Goal: Task Accomplishment & Management: Manage account settings

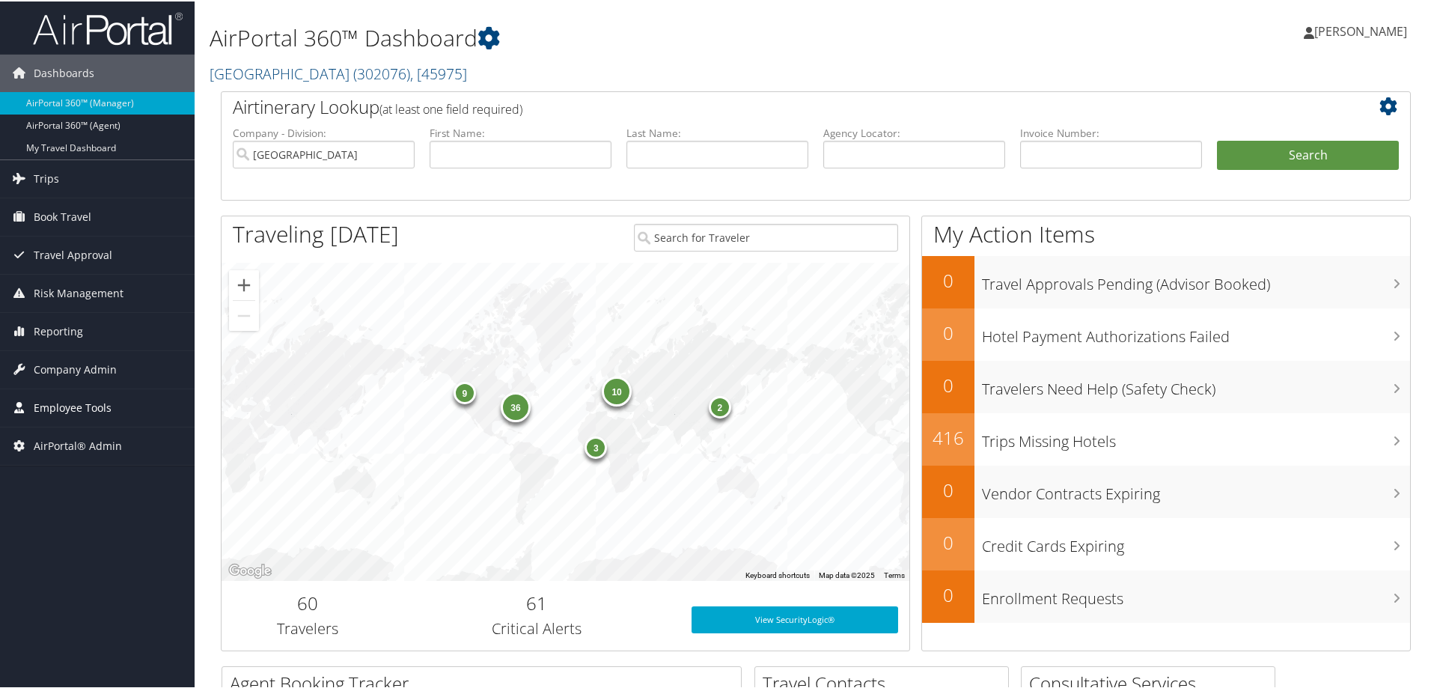
click at [88, 406] on span "Employee Tools" at bounding box center [73, 406] width 78 height 37
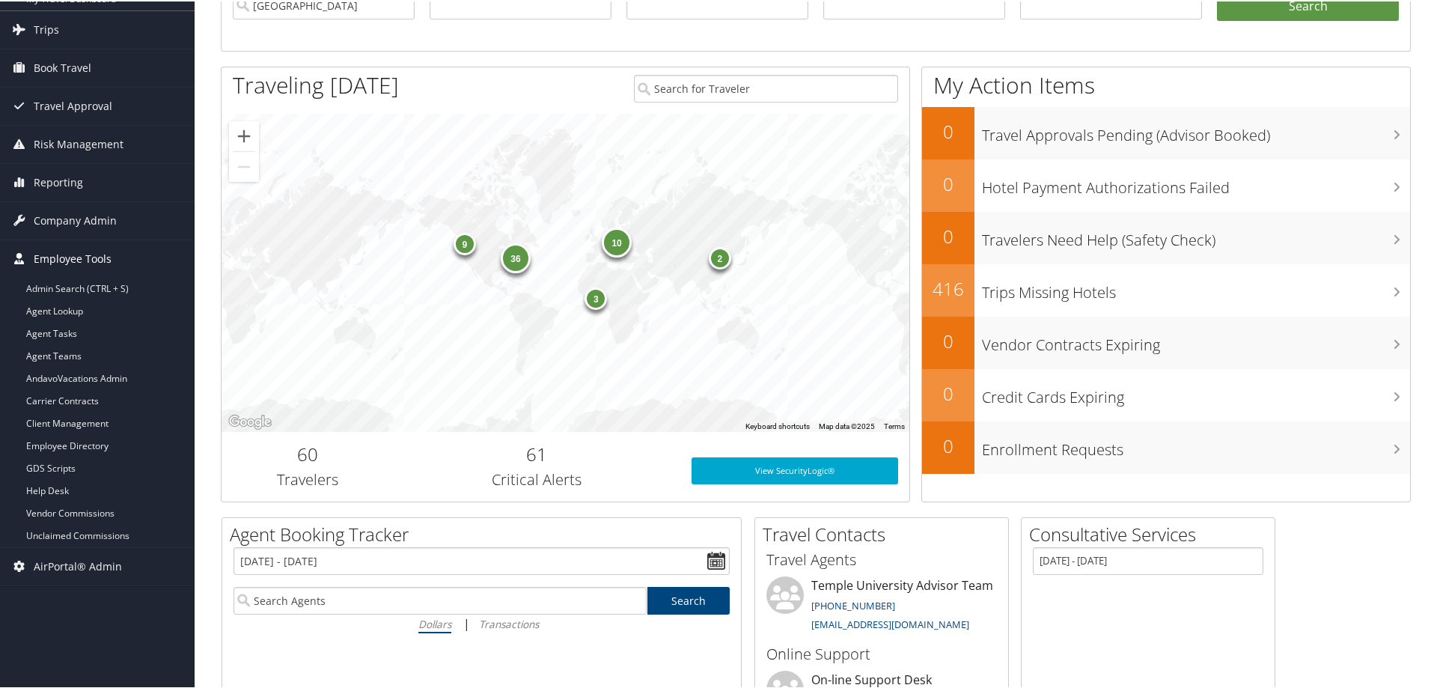
scroll to position [150, 0]
click at [80, 260] on span "Employee Tools" at bounding box center [73, 256] width 78 height 37
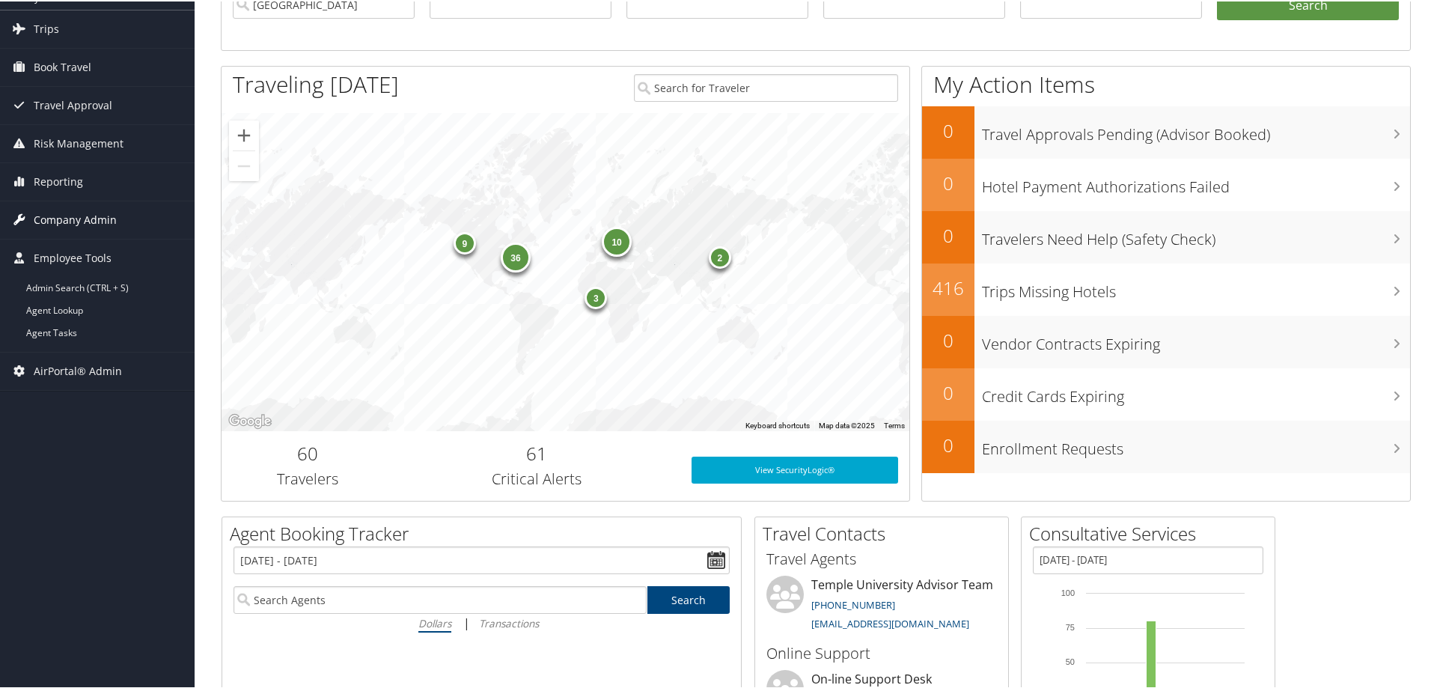
click at [88, 215] on span "Company Admin" at bounding box center [75, 218] width 83 height 37
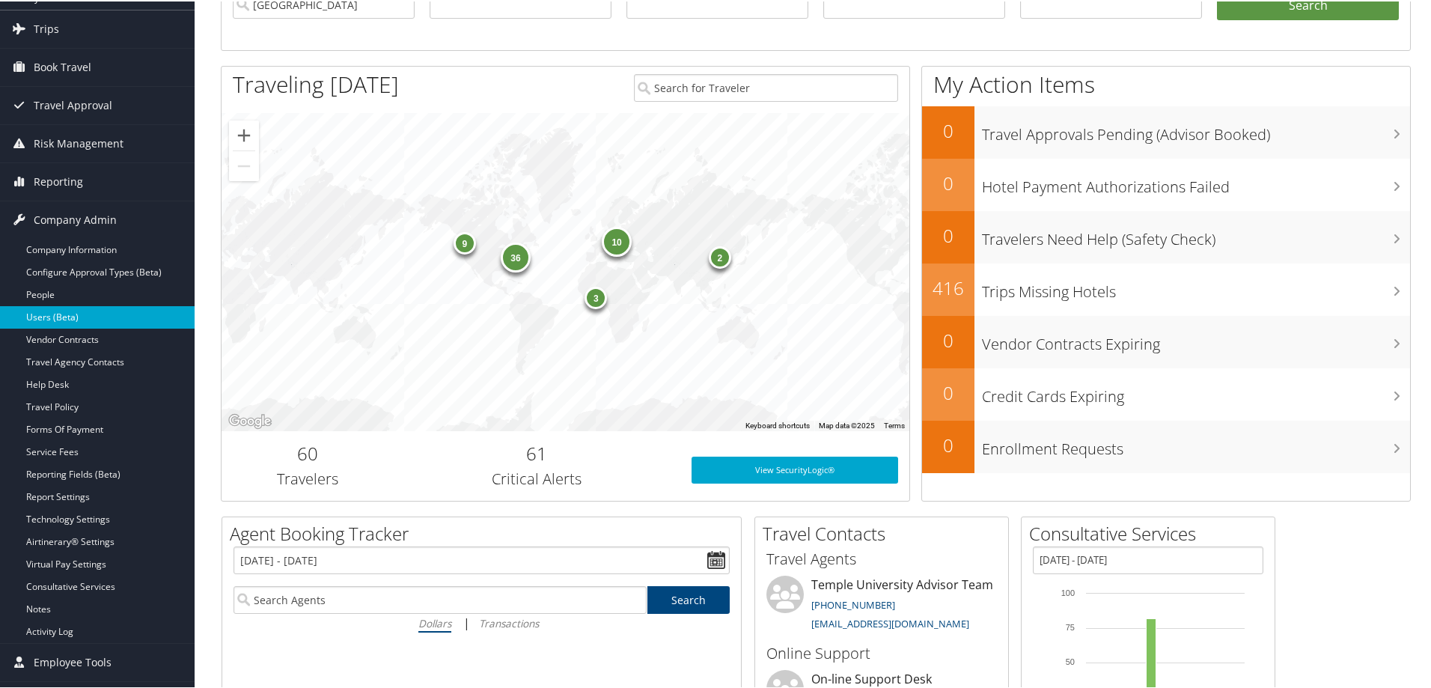
click at [57, 318] on link "Users (Beta)" at bounding box center [97, 316] width 195 height 22
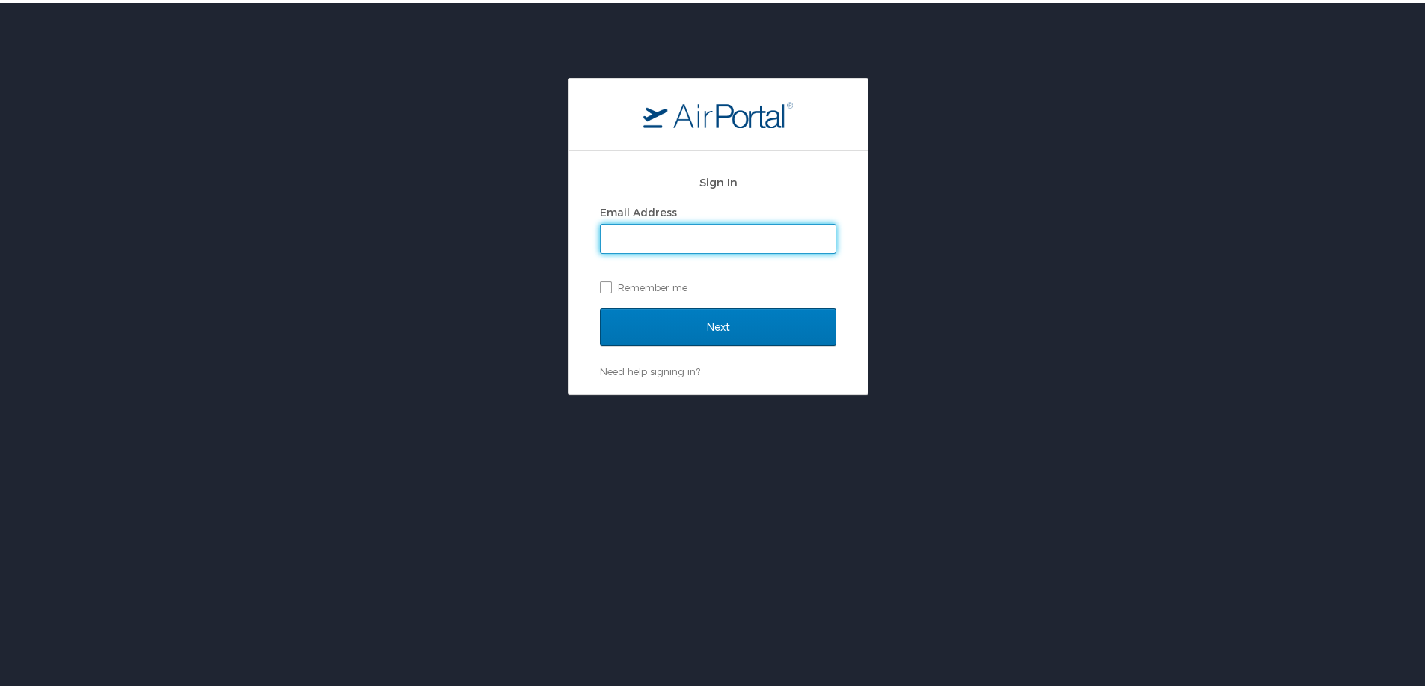
click at [644, 242] on input "Email Address" at bounding box center [718, 235] width 235 height 28
click at [650, 324] on input "Next" at bounding box center [718, 323] width 236 height 37
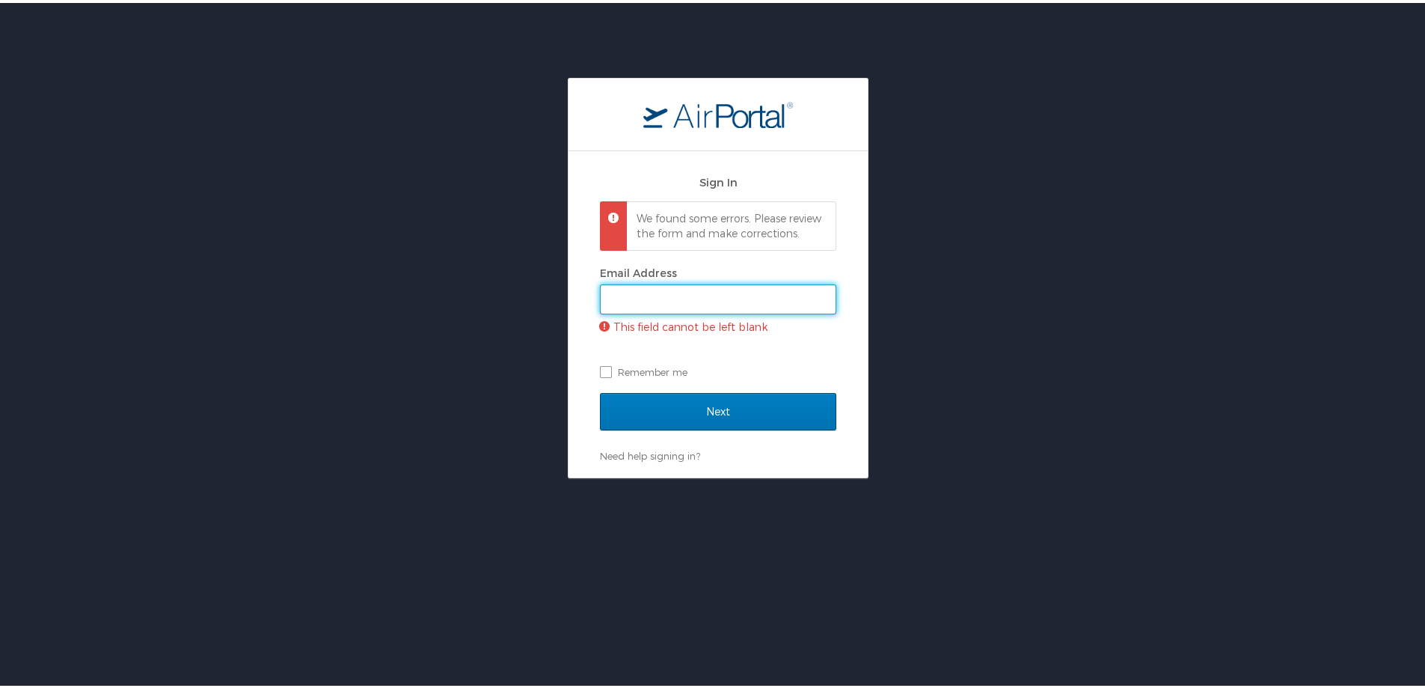
click at [689, 311] on input "Email Address" at bounding box center [718, 296] width 235 height 28
type input "[EMAIL_ADDRESS][PERSON_NAME][DOMAIN_NAME]"
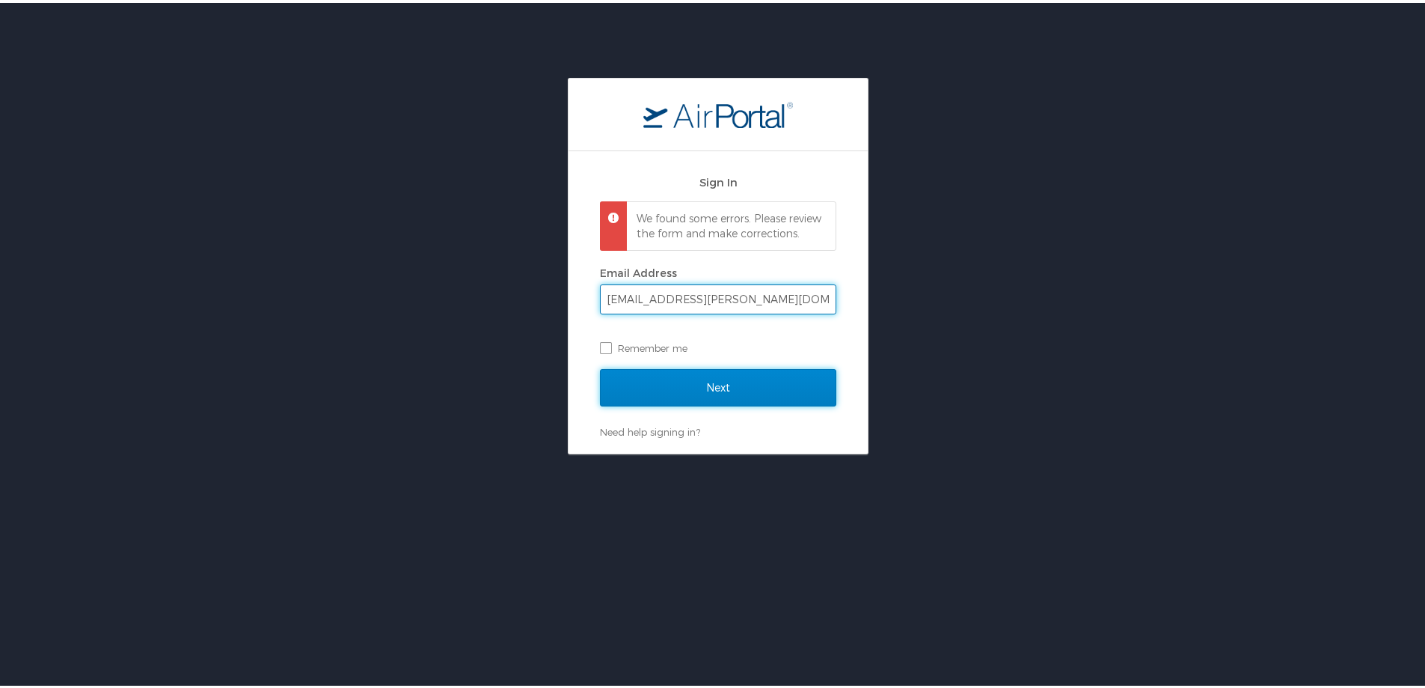
click at [728, 392] on input "Next" at bounding box center [718, 384] width 236 height 37
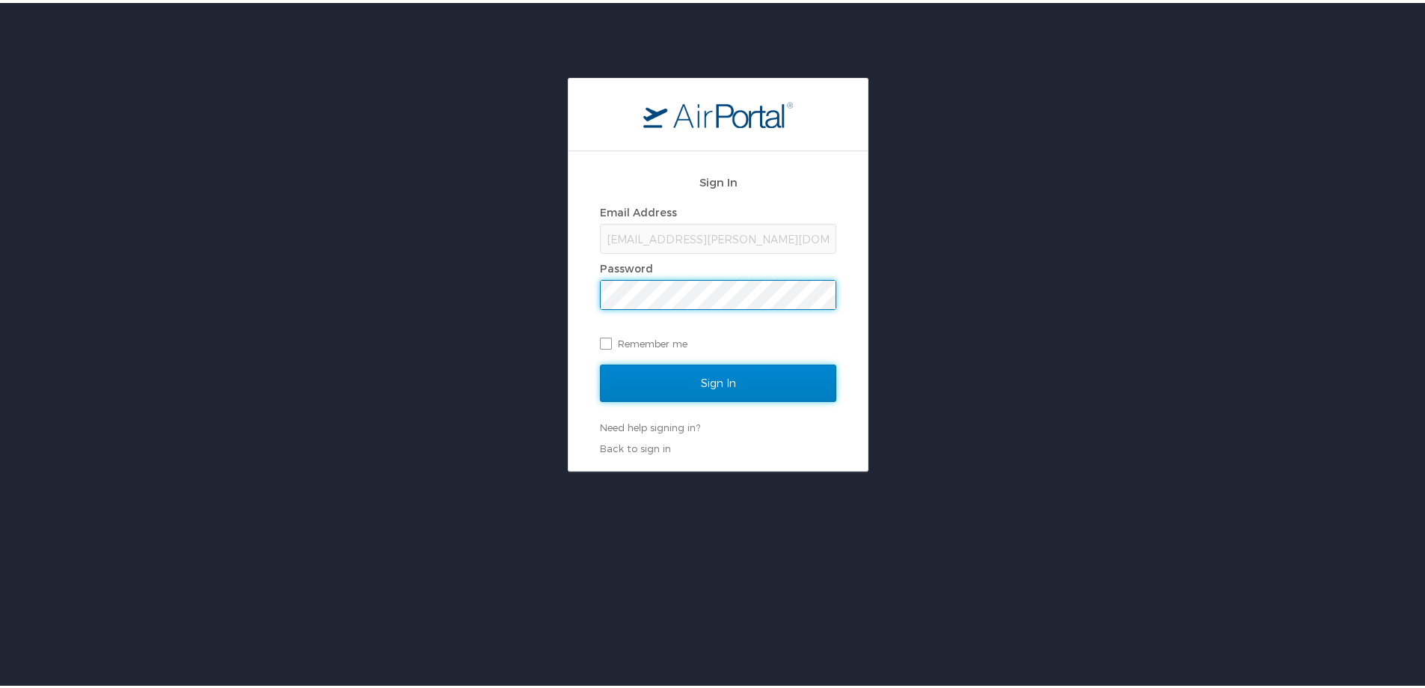
click at [688, 368] on input "Sign In" at bounding box center [718, 379] width 236 height 37
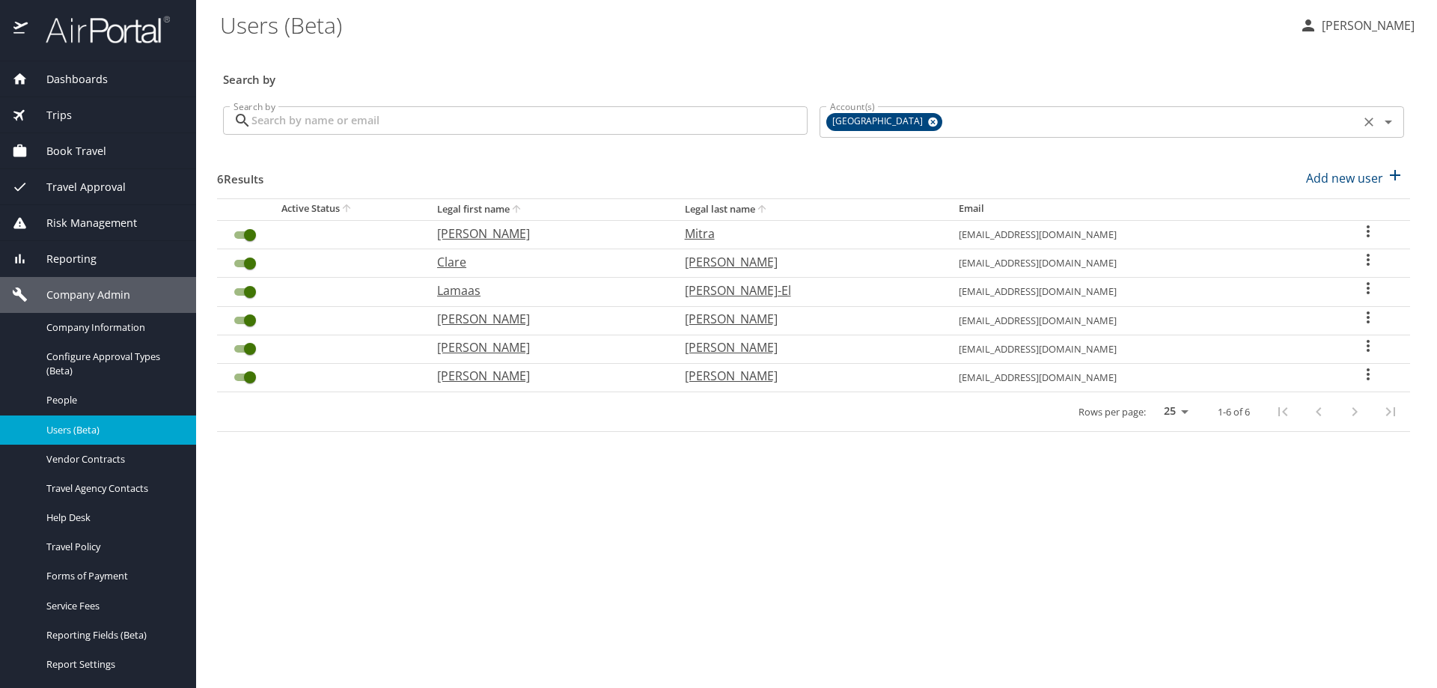
click at [928, 125] on icon at bounding box center [933, 122] width 10 height 10
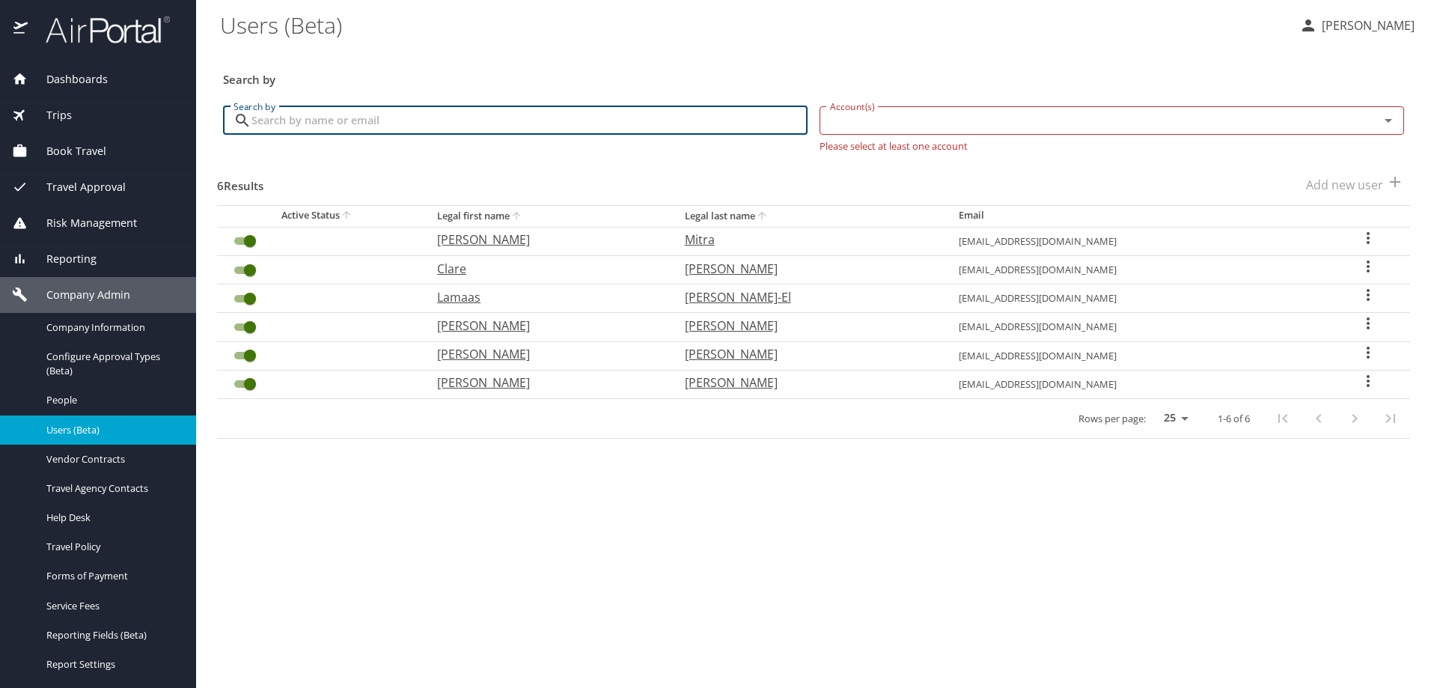
click at [551, 125] on input "Search by" at bounding box center [529, 120] width 556 height 28
paste input "klhahn@uw.edu"
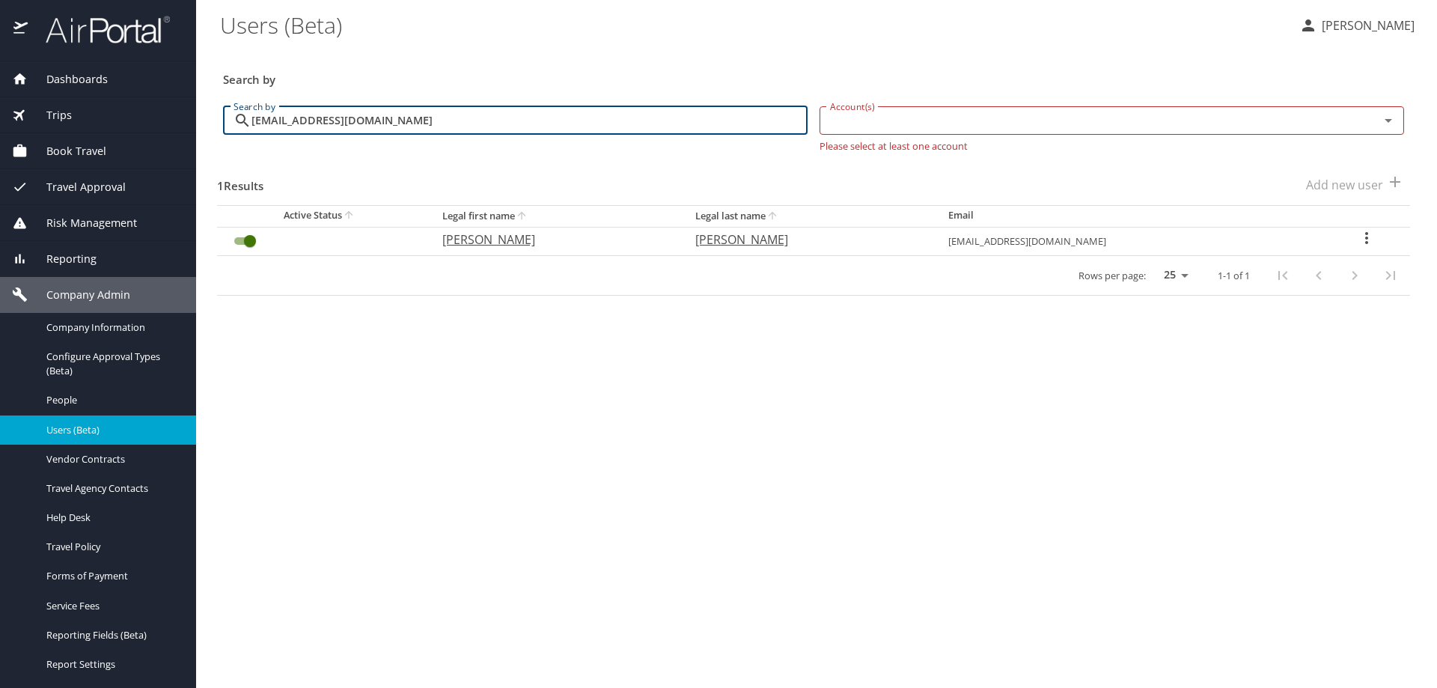
type input "klhahn@uw.edu"
click at [499, 241] on p "Kari" at bounding box center [553, 239] width 223 height 18
select select "US"
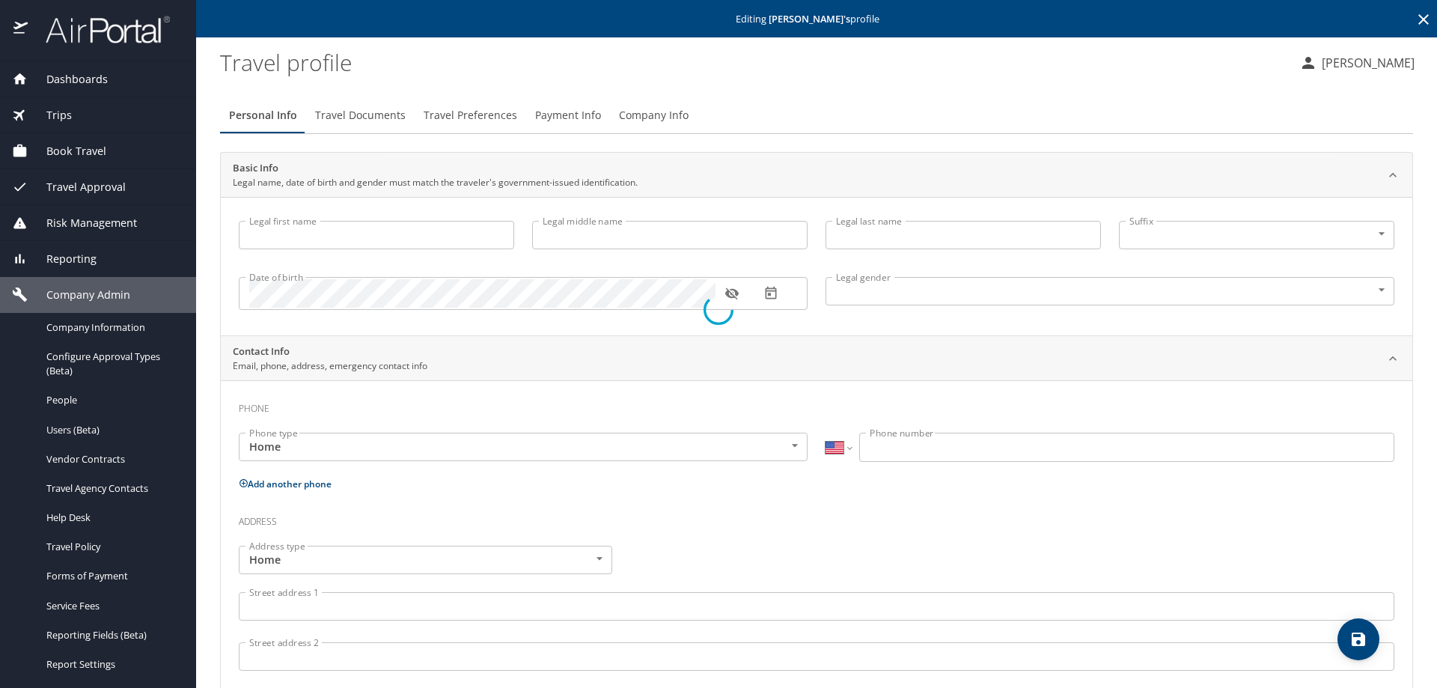
type input "Kari"
type input "Hahn"
type input "Female"
select select "US"
select select "SV"
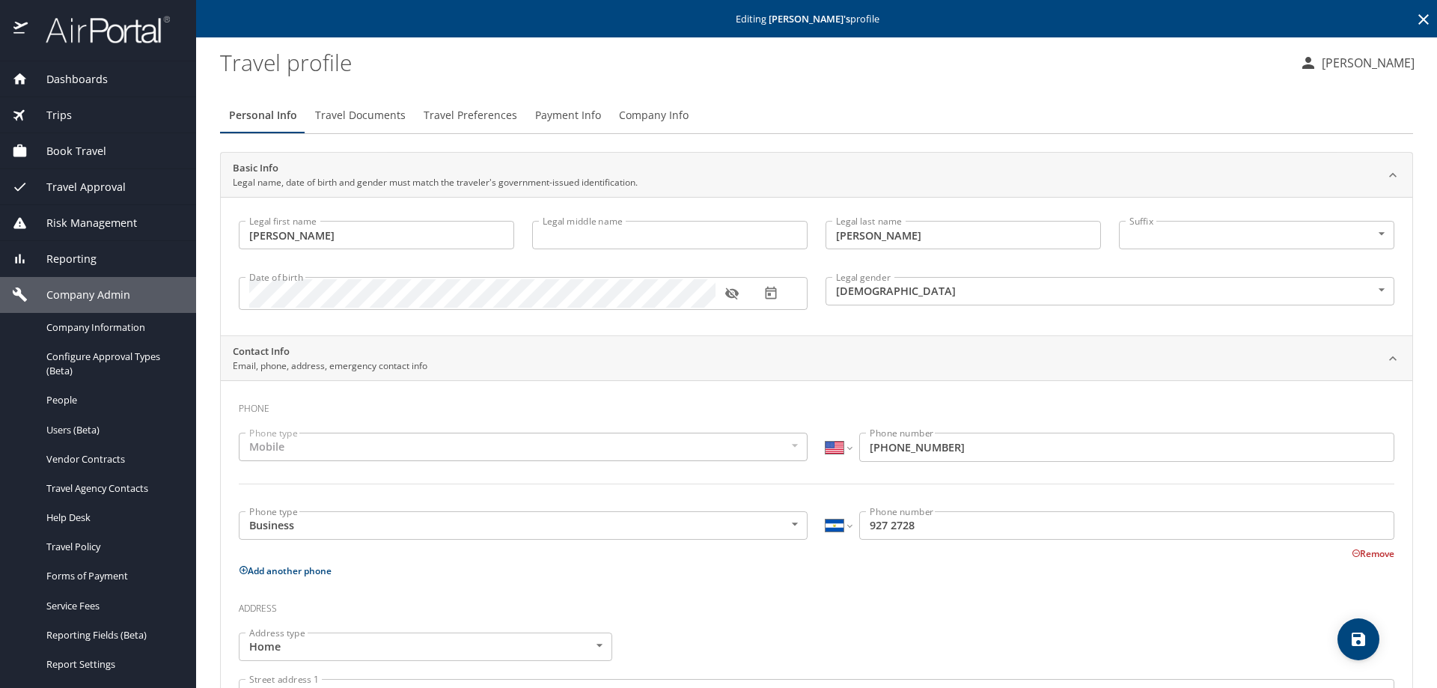
click at [331, 111] on span "Travel Documents" at bounding box center [360, 115] width 91 height 19
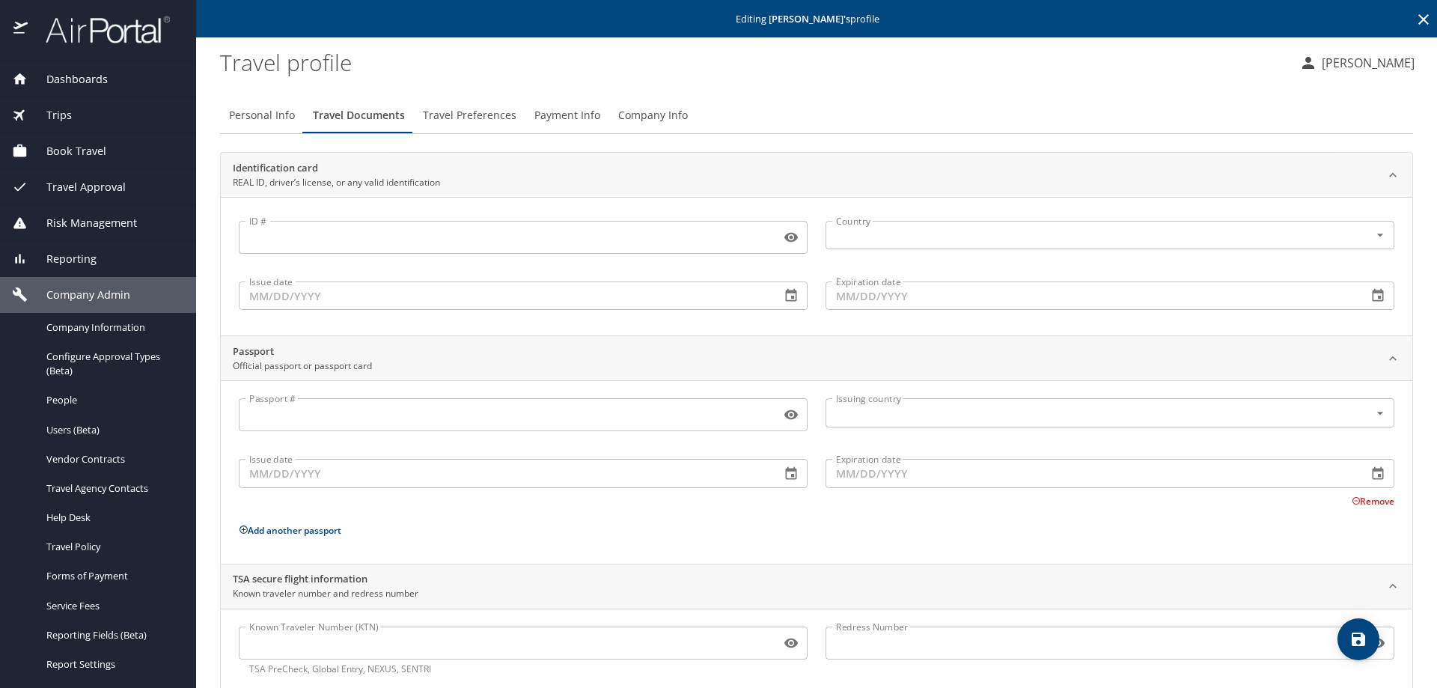
click at [474, 116] on span "Travel Preferences" at bounding box center [470, 115] width 94 height 19
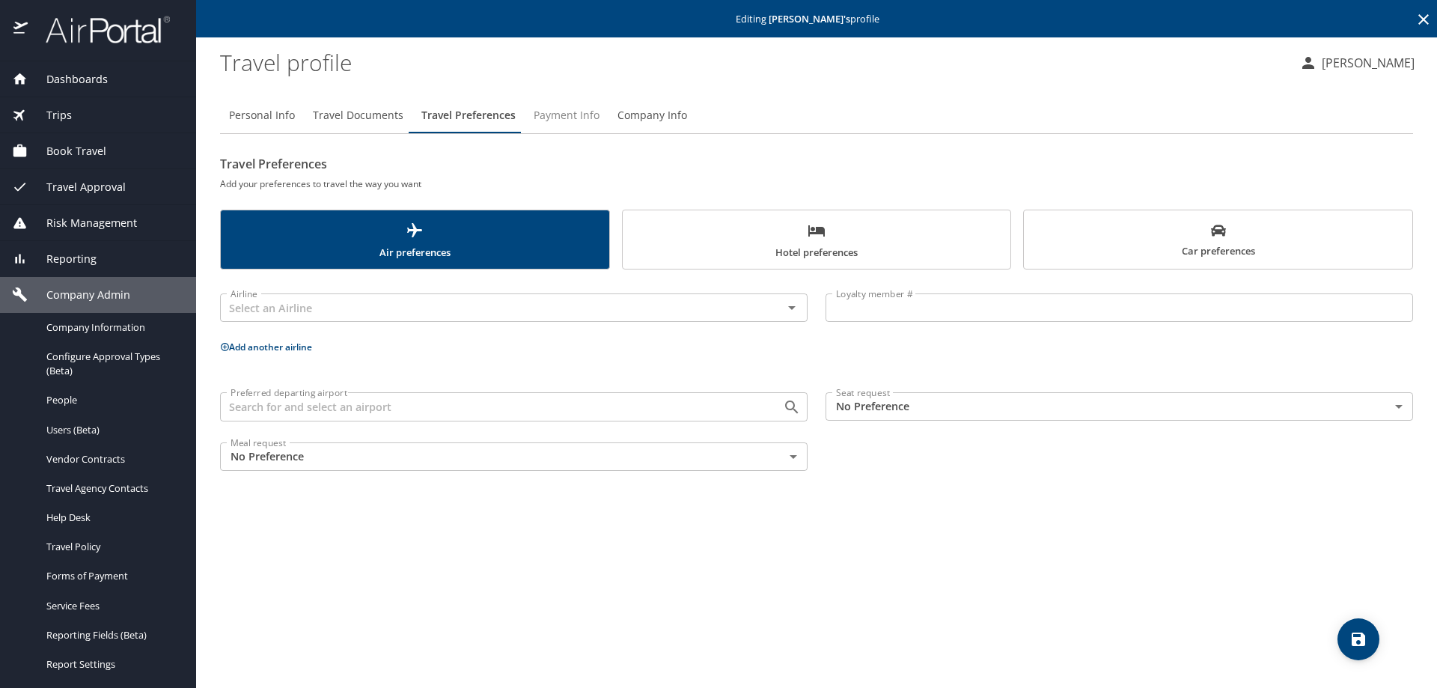
click at [581, 109] on span "Payment Info" at bounding box center [566, 115] width 66 height 19
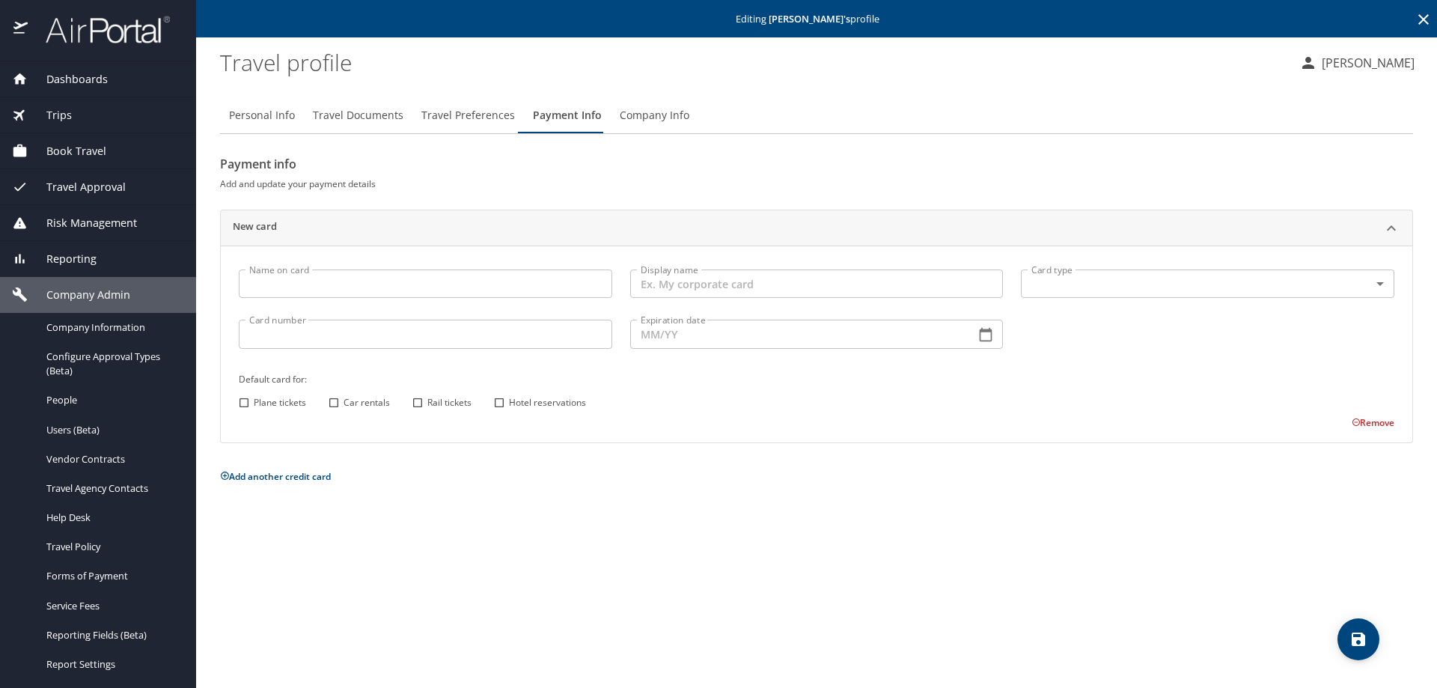
click at [670, 119] on span "Company Info" at bounding box center [655, 115] width 70 height 19
